Goal: Task Accomplishment & Management: Manage account settings

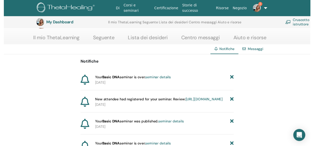
scroll to position [82, 0]
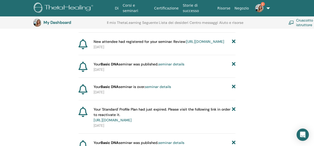
click at [269, 9] on link "2" at bounding box center [261, 8] width 20 height 16
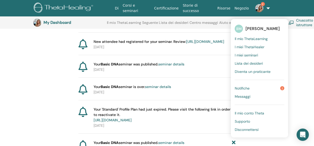
click at [186, 44] on link "[URL][DOMAIN_NAME]" at bounding box center [205, 41] width 38 height 5
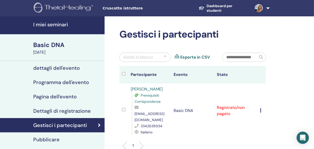
click at [261, 109] on icon at bounding box center [261, 111] width 2 height 4
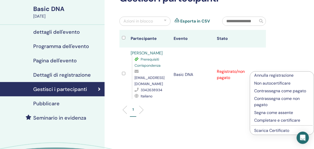
scroll to position [46, 0]
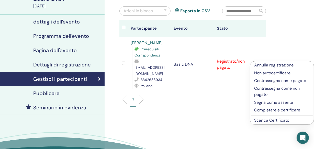
click at [271, 89] on p "Contrassegna come non pagato" at bounding box center [282, 92] width 56 height 12
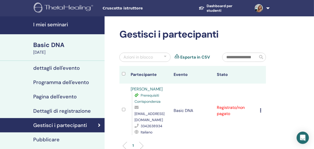
click at [261, 109] on icon at bounding box center [261, 111] width 2 height 4
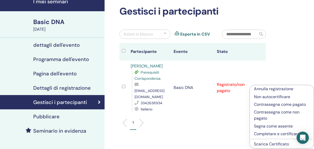
scroll to position [46, 0]
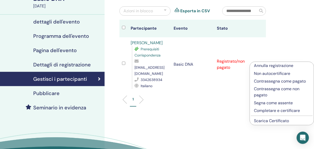
click at [142, 42] on link "[PERSON_NAME]" at bounding box center [147, 42] width 32 height 5
